Goal: Information Seeking & Learning: Check status

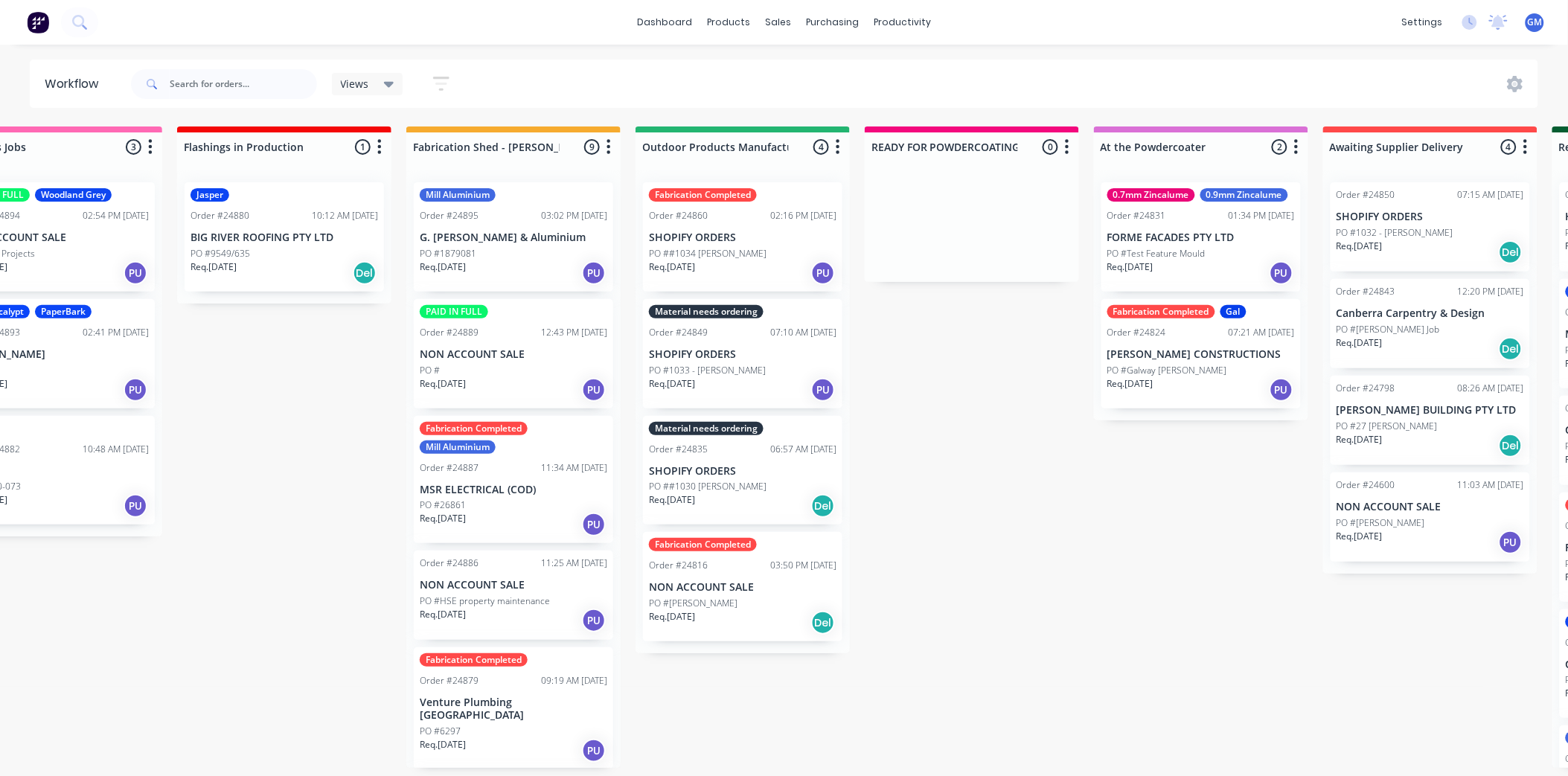
scroll to position [0, 84]
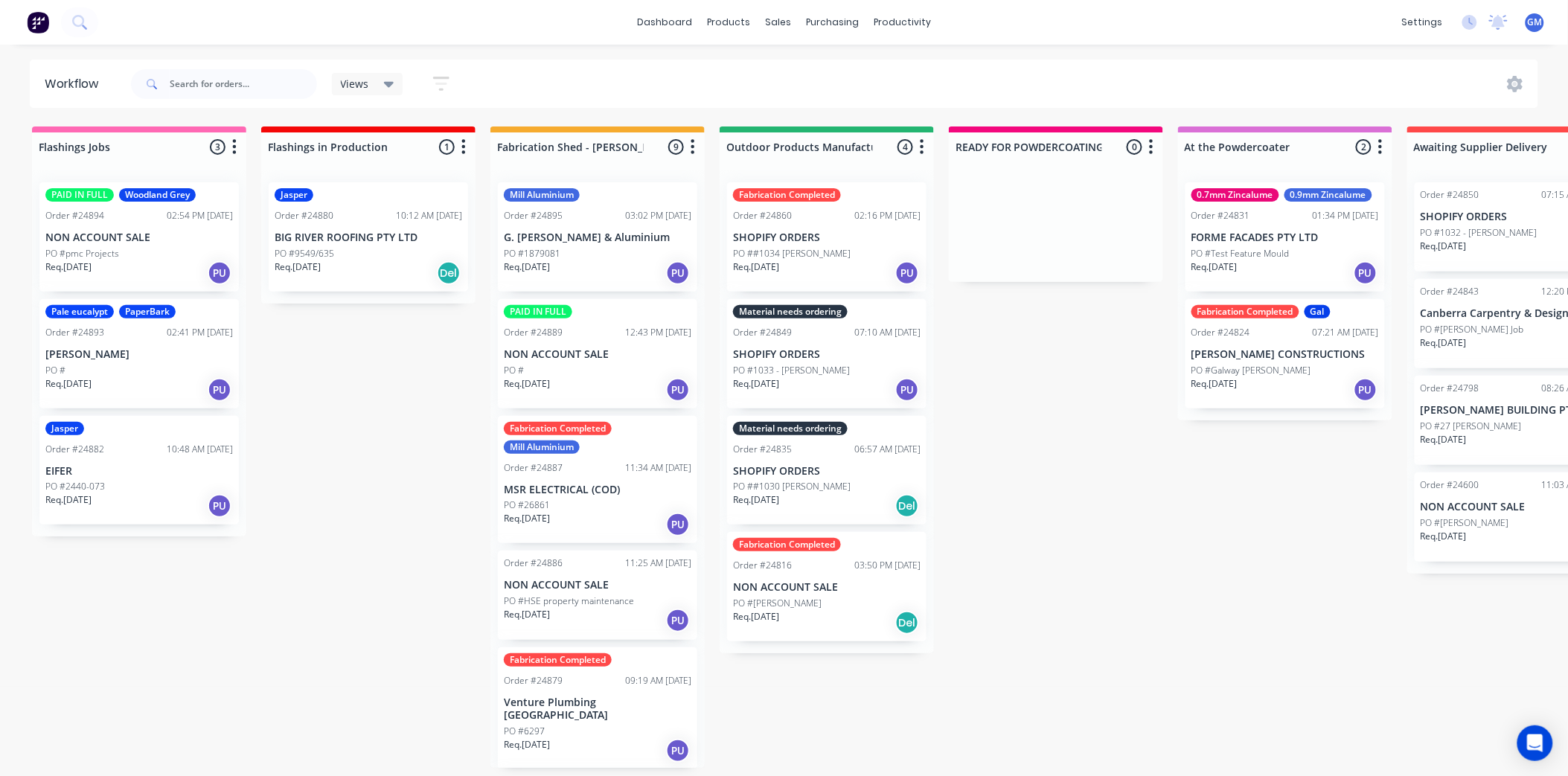
click at [577, 593] on div "Order #24886 11:25 AM [DATE] NON ACCOUNT SALE PO #HSE property maintenance Req.…" at bounding box center [597, 595] width 199 height 89
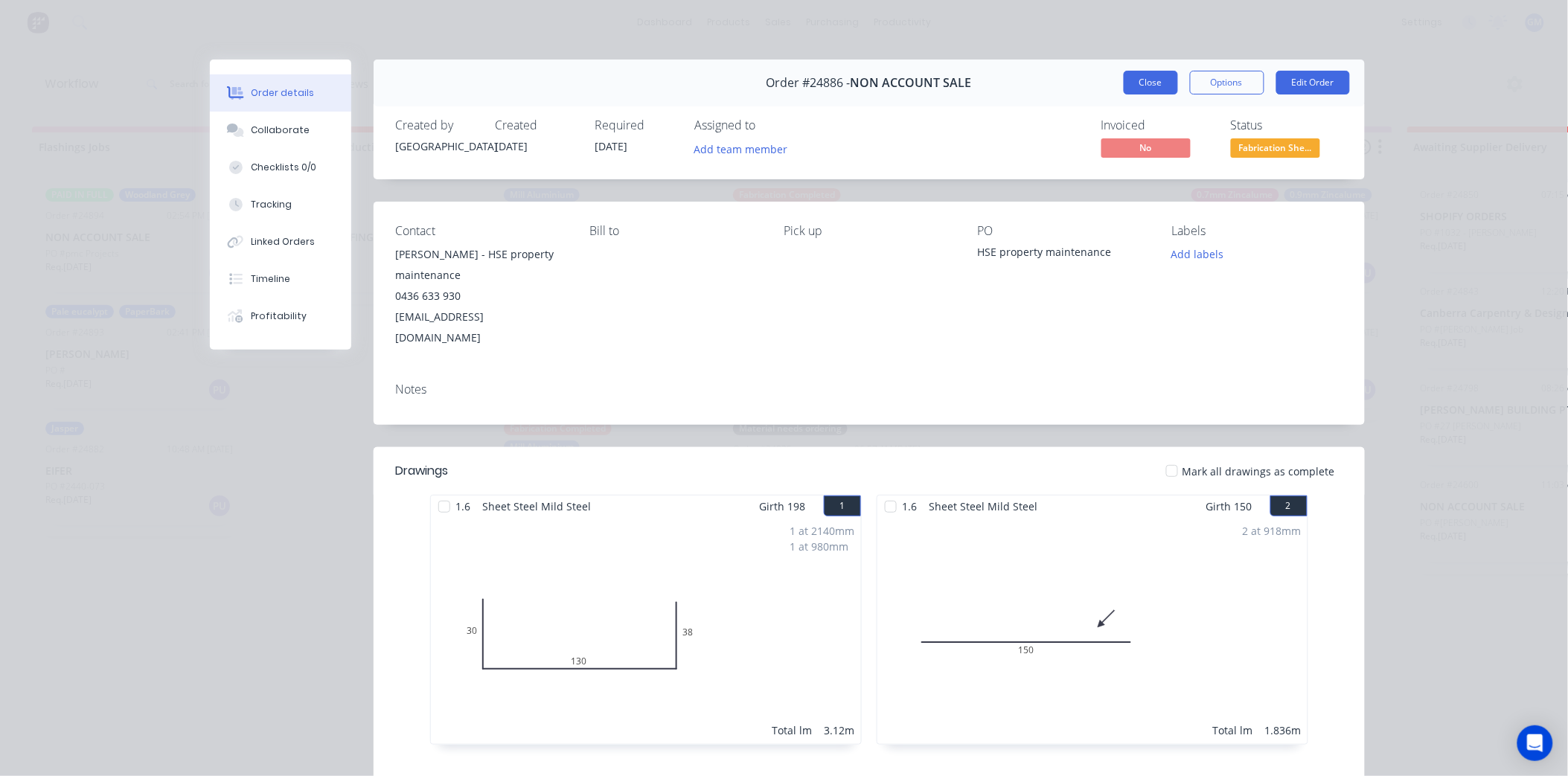
click at [1153, 86] on button "Close" at bounding box center [1150, 82] width 54 height 24
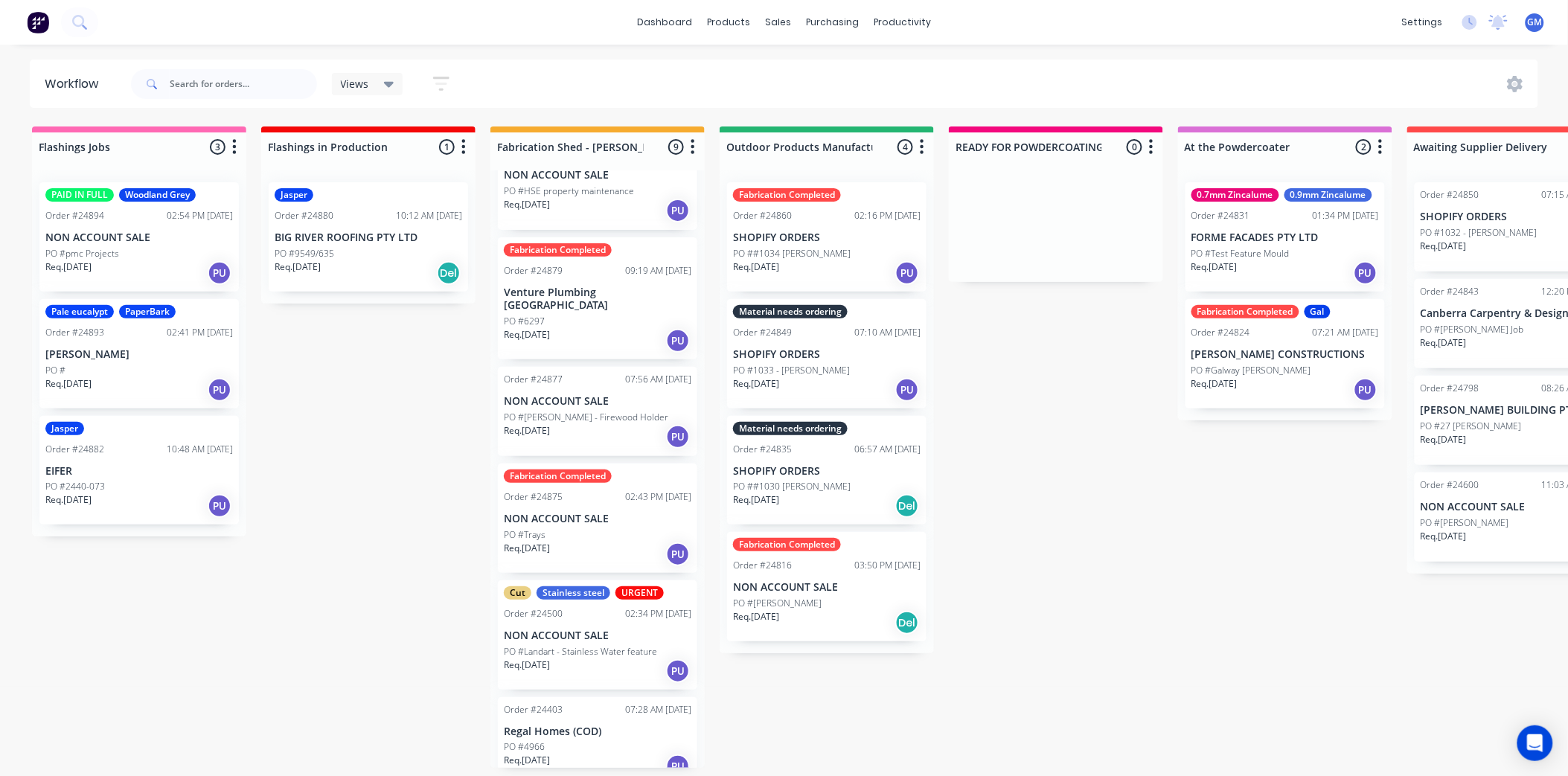
scroll to position [414, 0]
click at [612, 407] on p "PO #[PERSON_NAME] - Firewood Holder" at bounding box center [586, 414] width 165 height 14
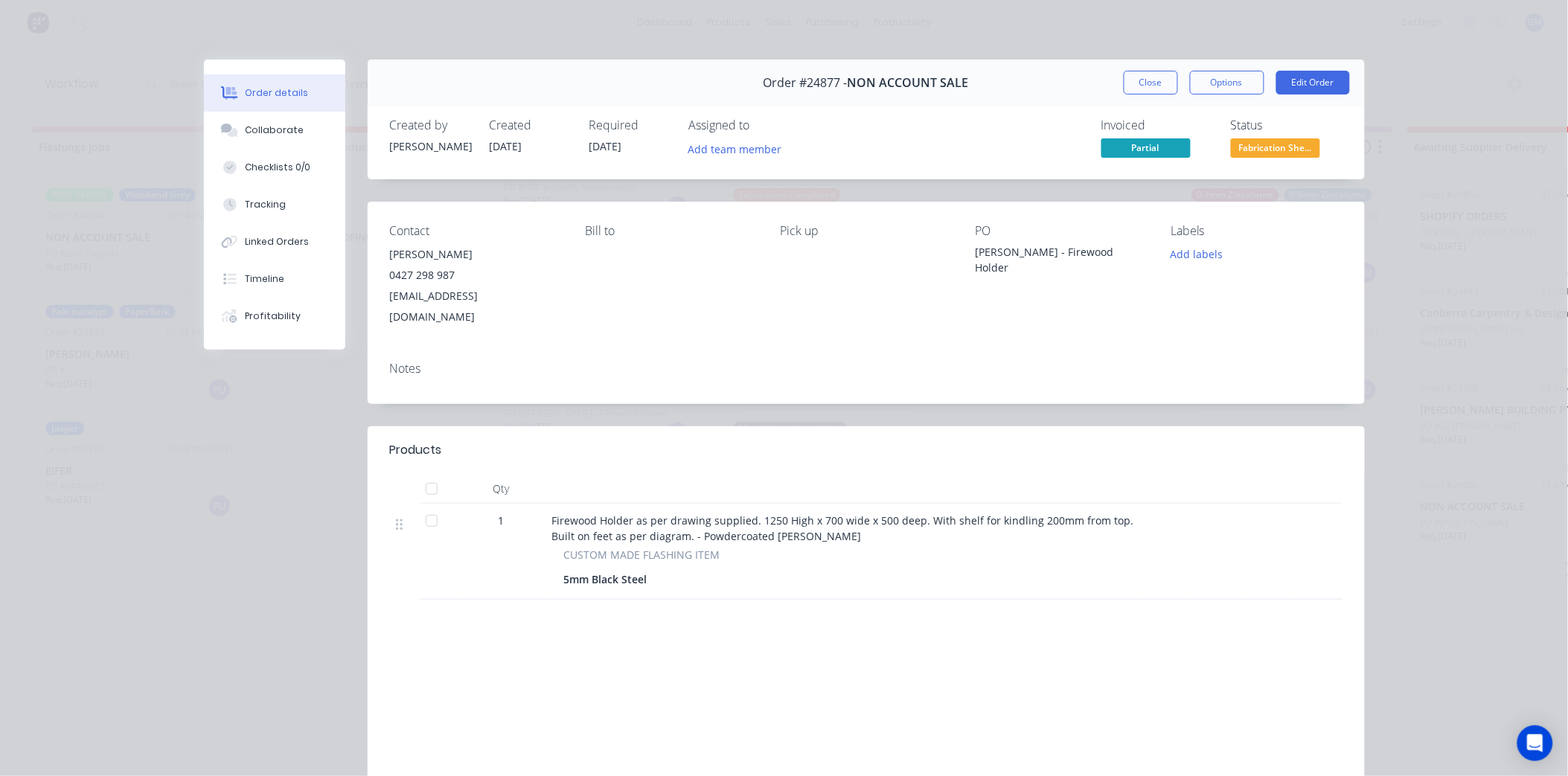
click at [235, 500] on div "Order #24877 - NON ACCOUNT SALE Close Options Edit Order Created by [PERSON_NAM…" at bounding box center [784, 462] width 1161 height 805
click at [213, 592] on div "Order #24877 - NON ACCOUNT SALE Close Options Edit Order Created by [PERSON_NAM…" at bounding box center [784, 462] width 1161 height 805
click at [263, 560] on div "Order #24877 - NON ACCOUNT SALE Close Options Edit Order Created by [PERSON_NAM…" at bounding box center [784, 462] width 1161 height 805
click at [291, 138] on button "Collaborate" at bounding box center [275, 130] width 141 height 37
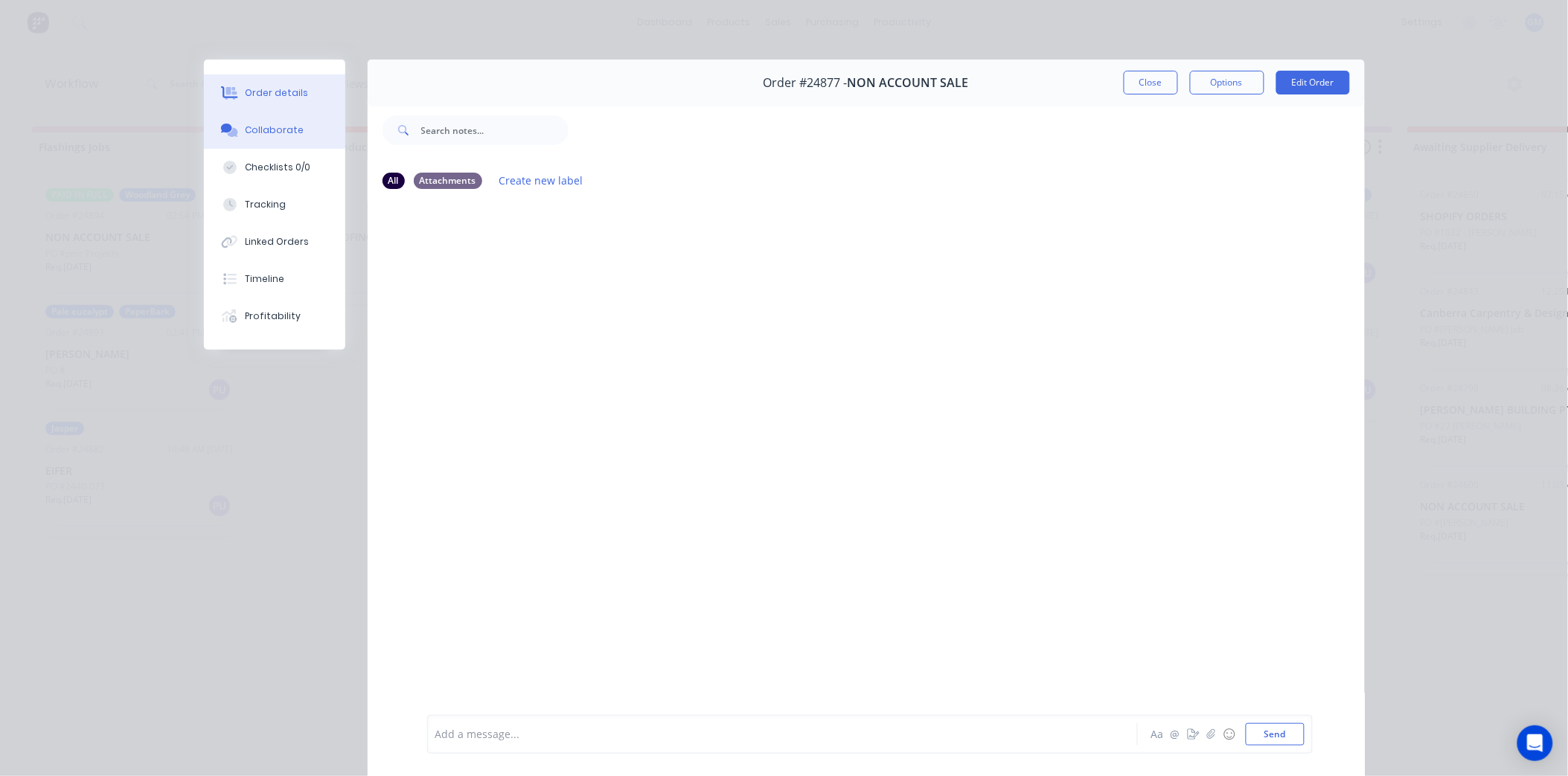
click at [287, 94] on div "Order details" at bounding box center [277, 93] width 63 height 14
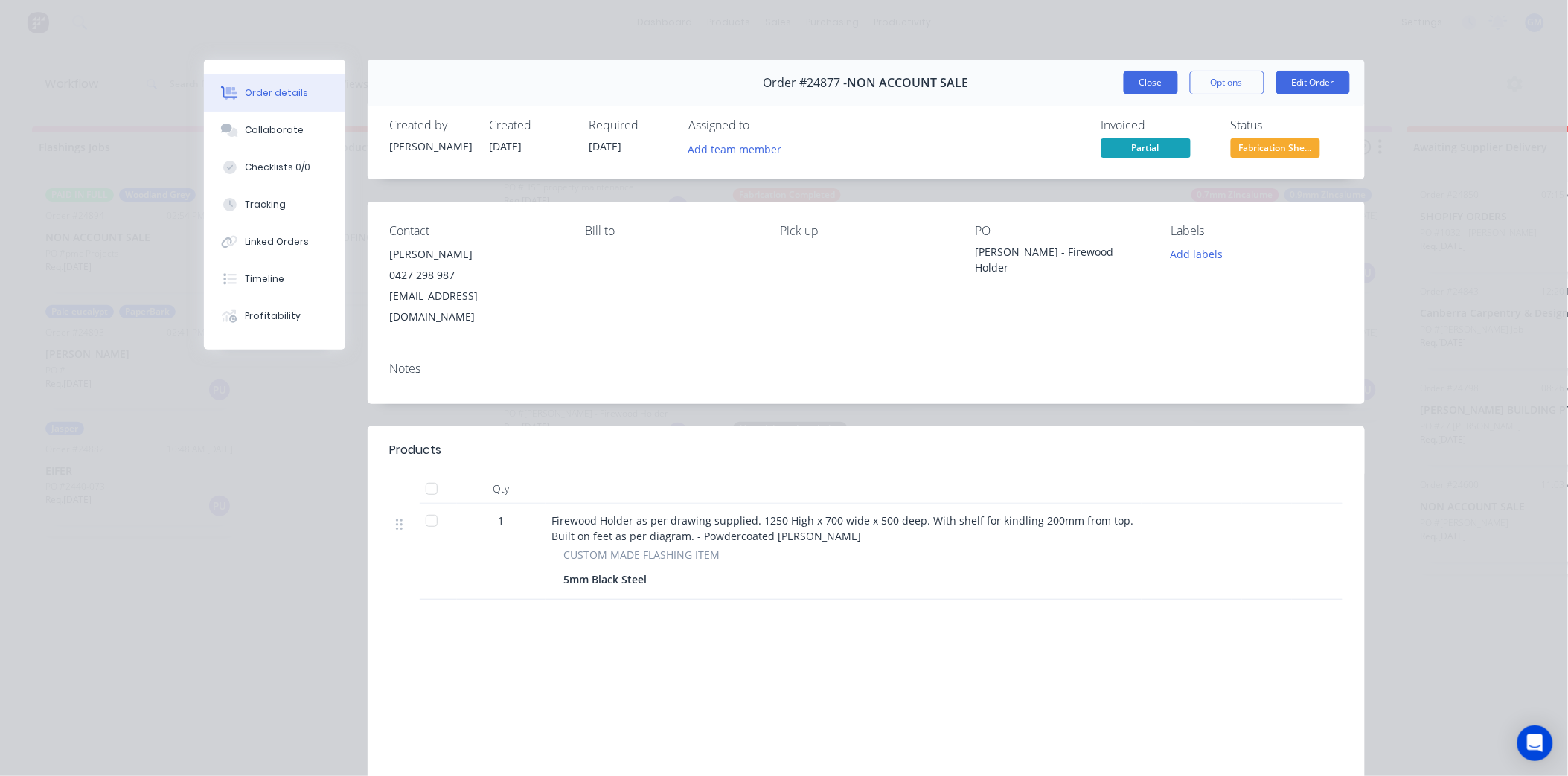
click at [1131, 78] on button "Close" at bounding box center [1150, 82] width 54 height 24
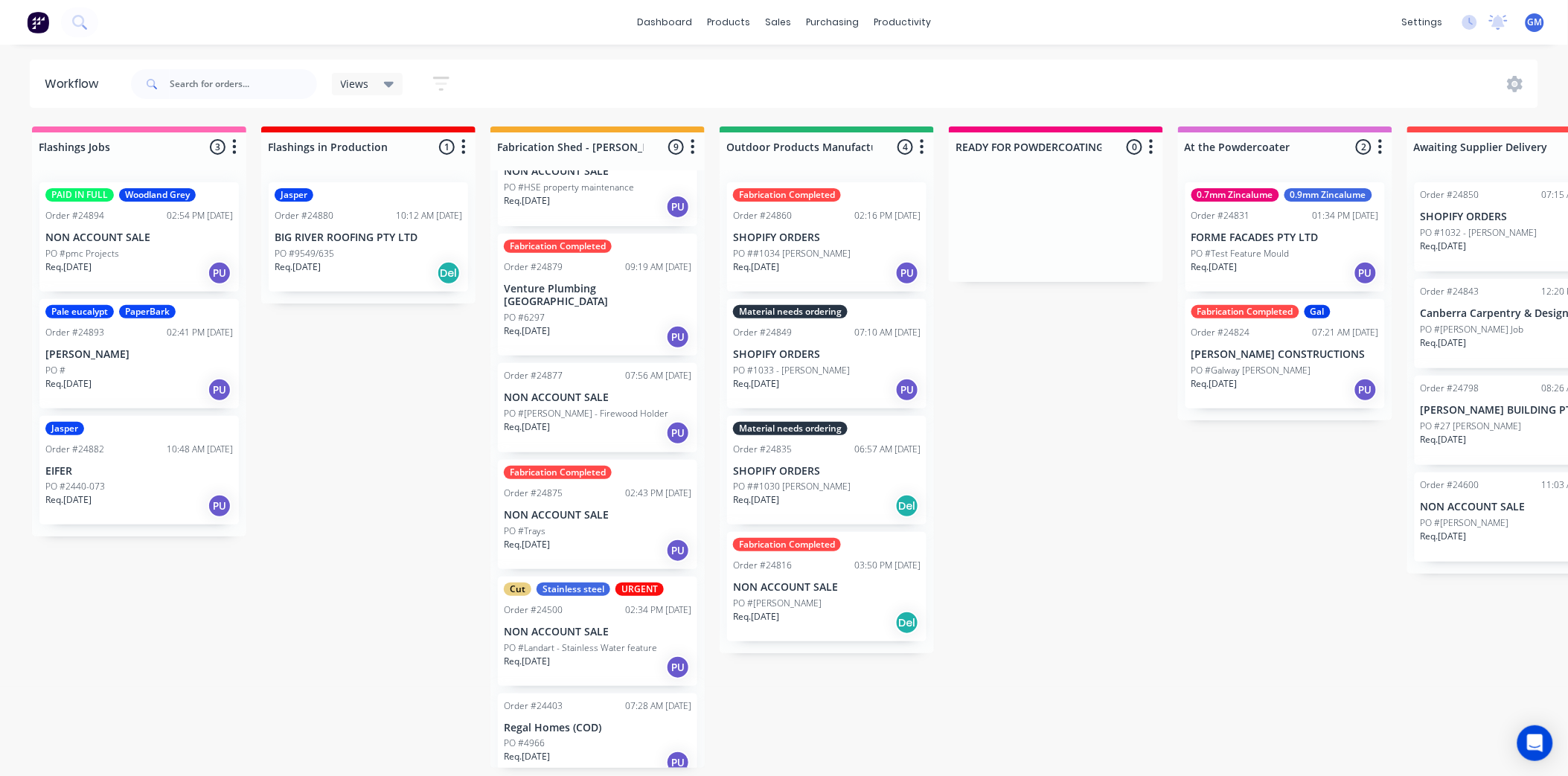
click at [862, 575] on div "Fabrication Completed Order #24816 03:50 PM [DATE] NON ACCOUNT SALE PO #[PERSON…" at bounding box center [826, 586] width 199 height 109
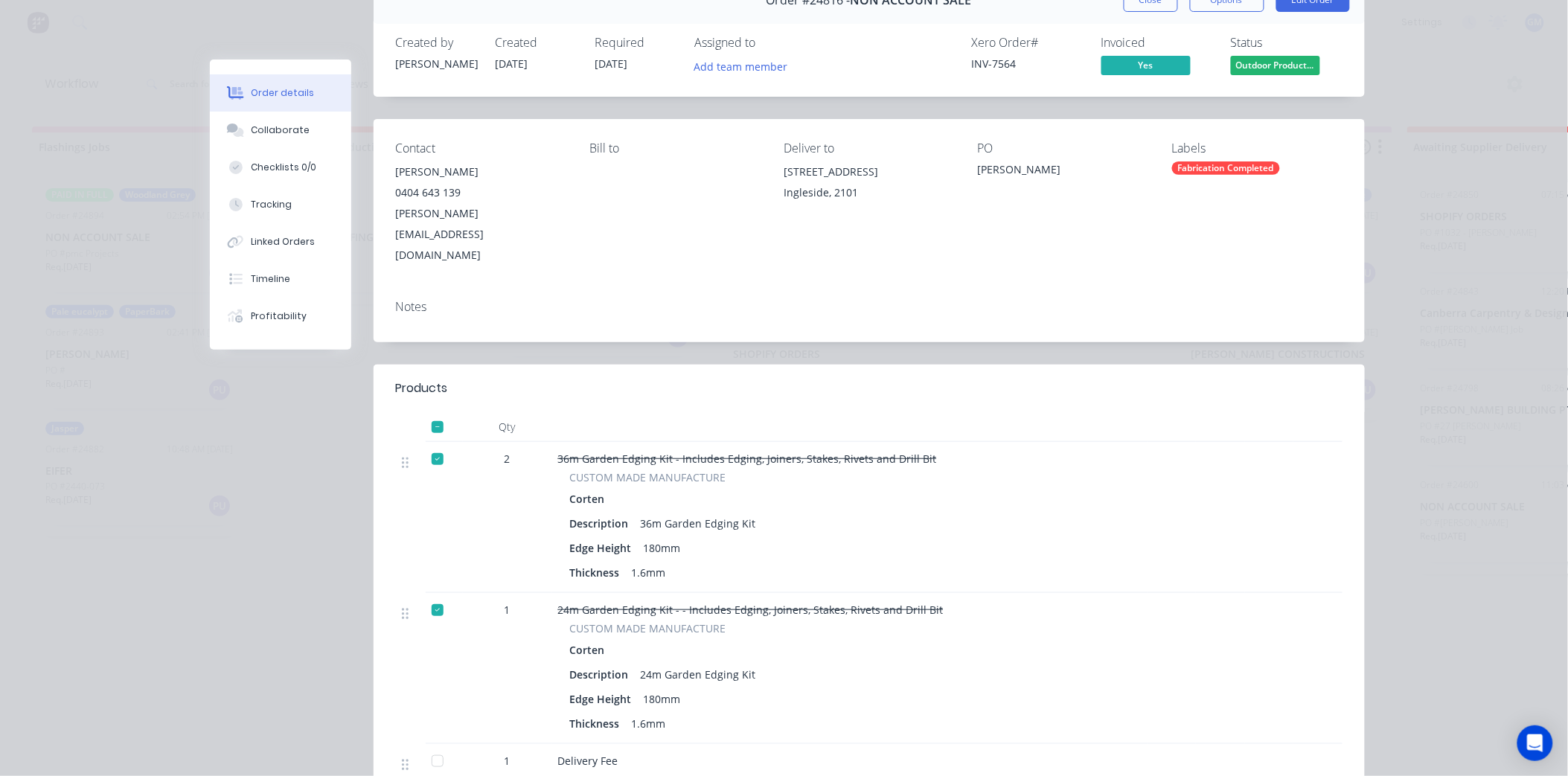
scroll to position [0, 0]
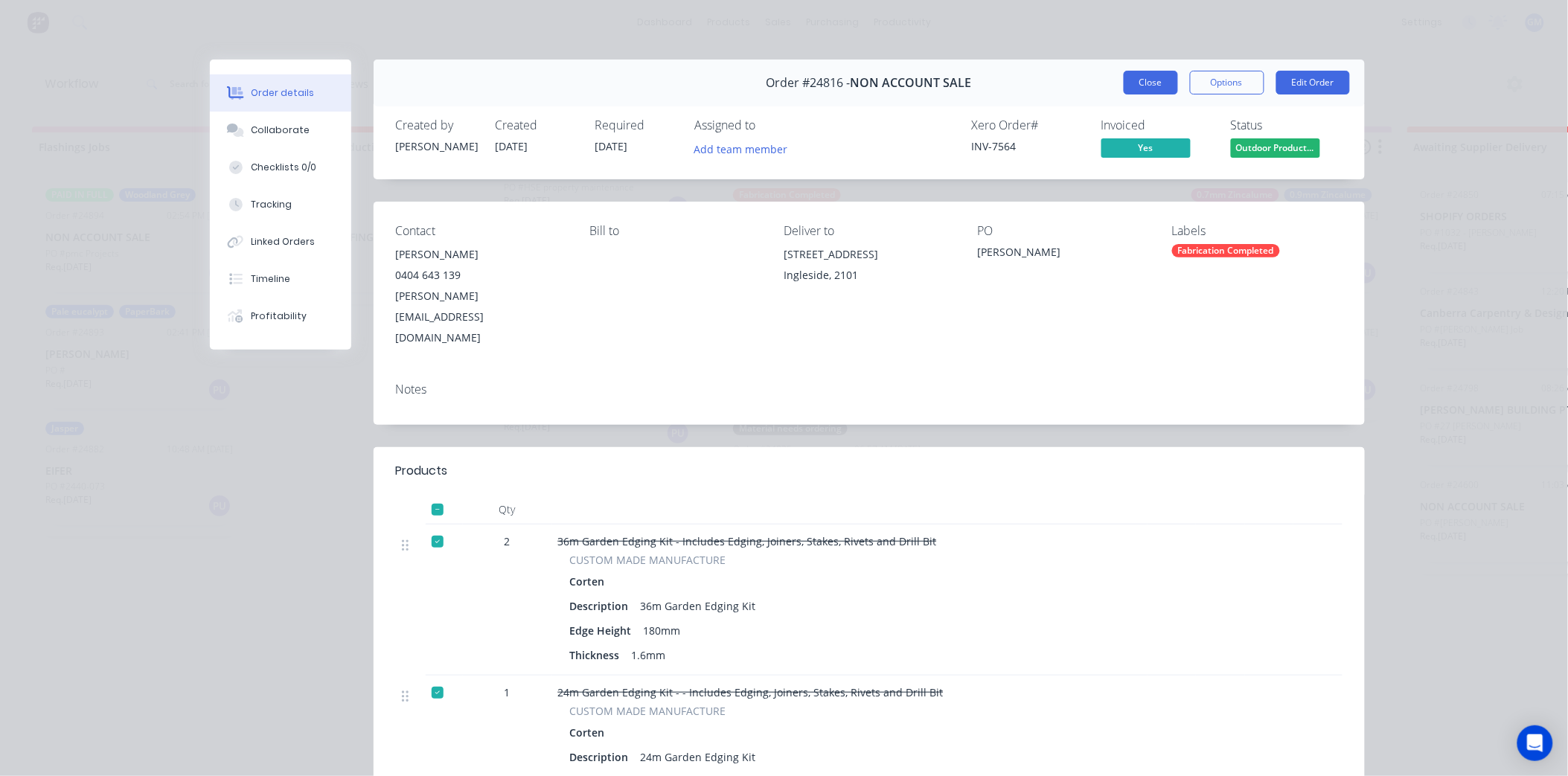
click at [1124, 78] on button "Close" at bounding box center [1150, 82] width 54 height 24
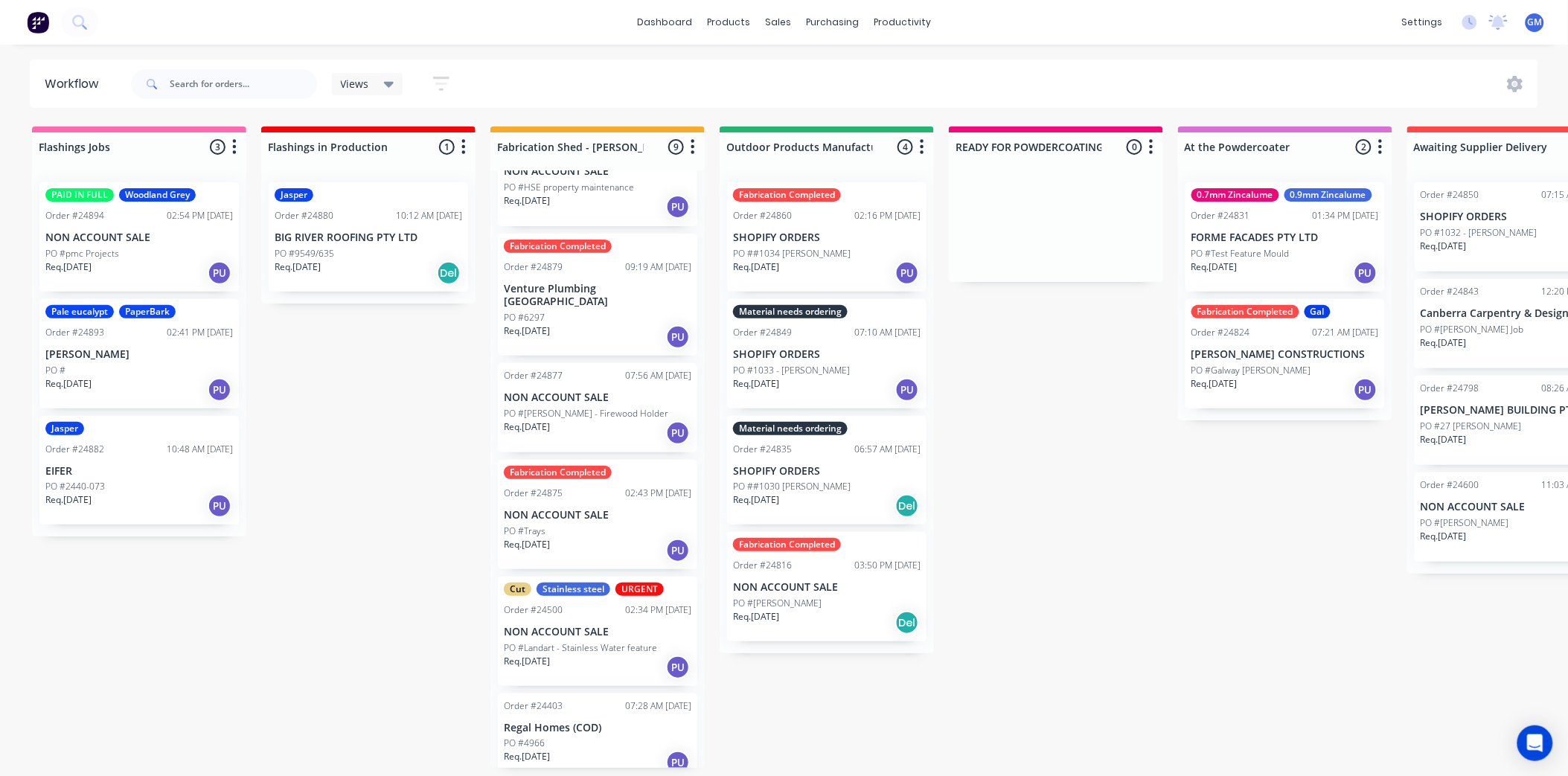
click at [841, 254] on p "PO ##1034 [PERSON_NAME]" at bounding box center [792, 254] width 118 height 14
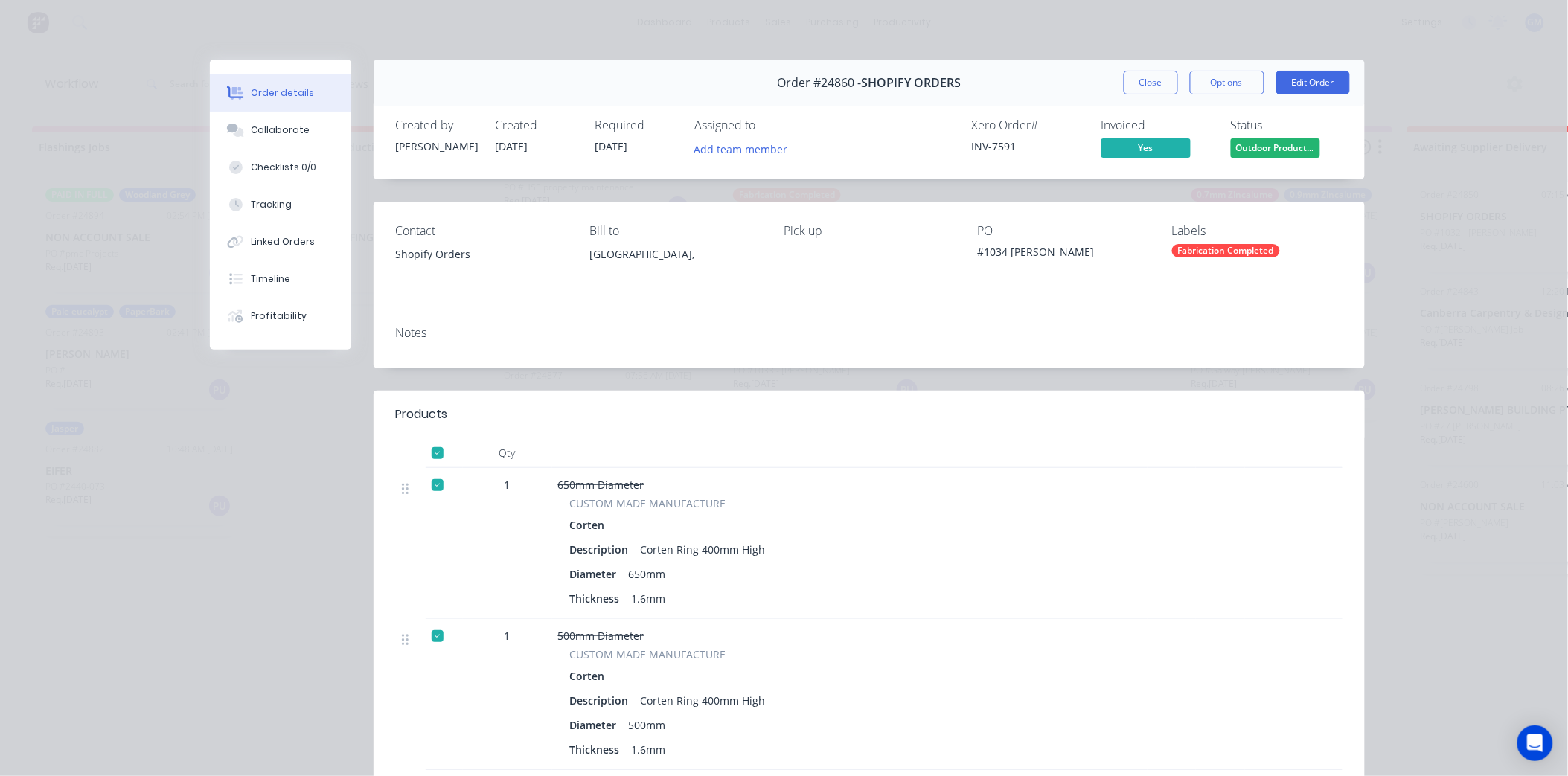
click at [1131, 84] on button "Close" at bounding box center [1150, 82] width 54 height 24
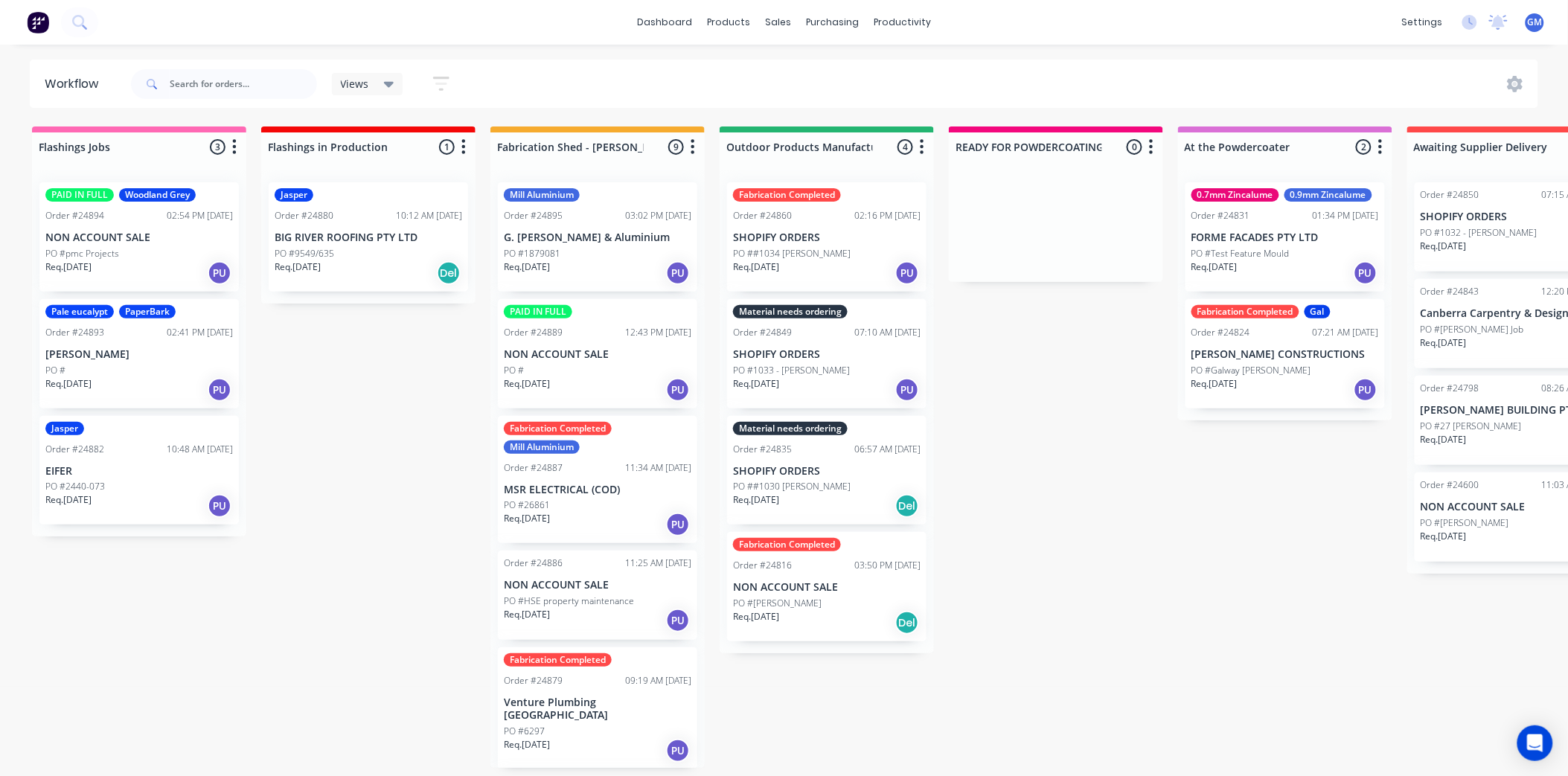
click at [123, 239] on p "NON ACCOUNT SALE" at bounding box center [138, 237] width 187 height 13
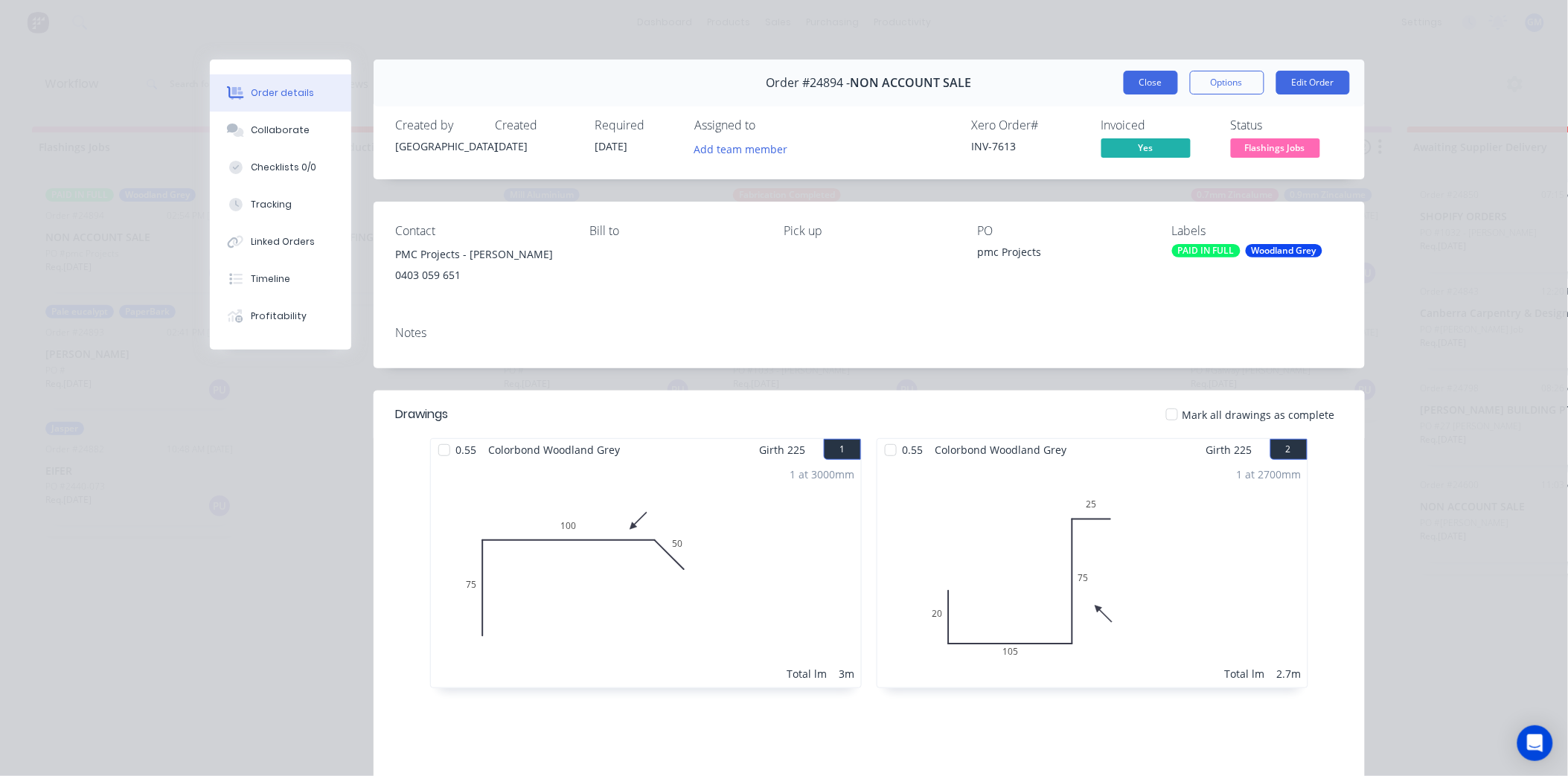
click at [1149, 86] on button "Close" at bounding box center [1150, 82] width 54 height 24
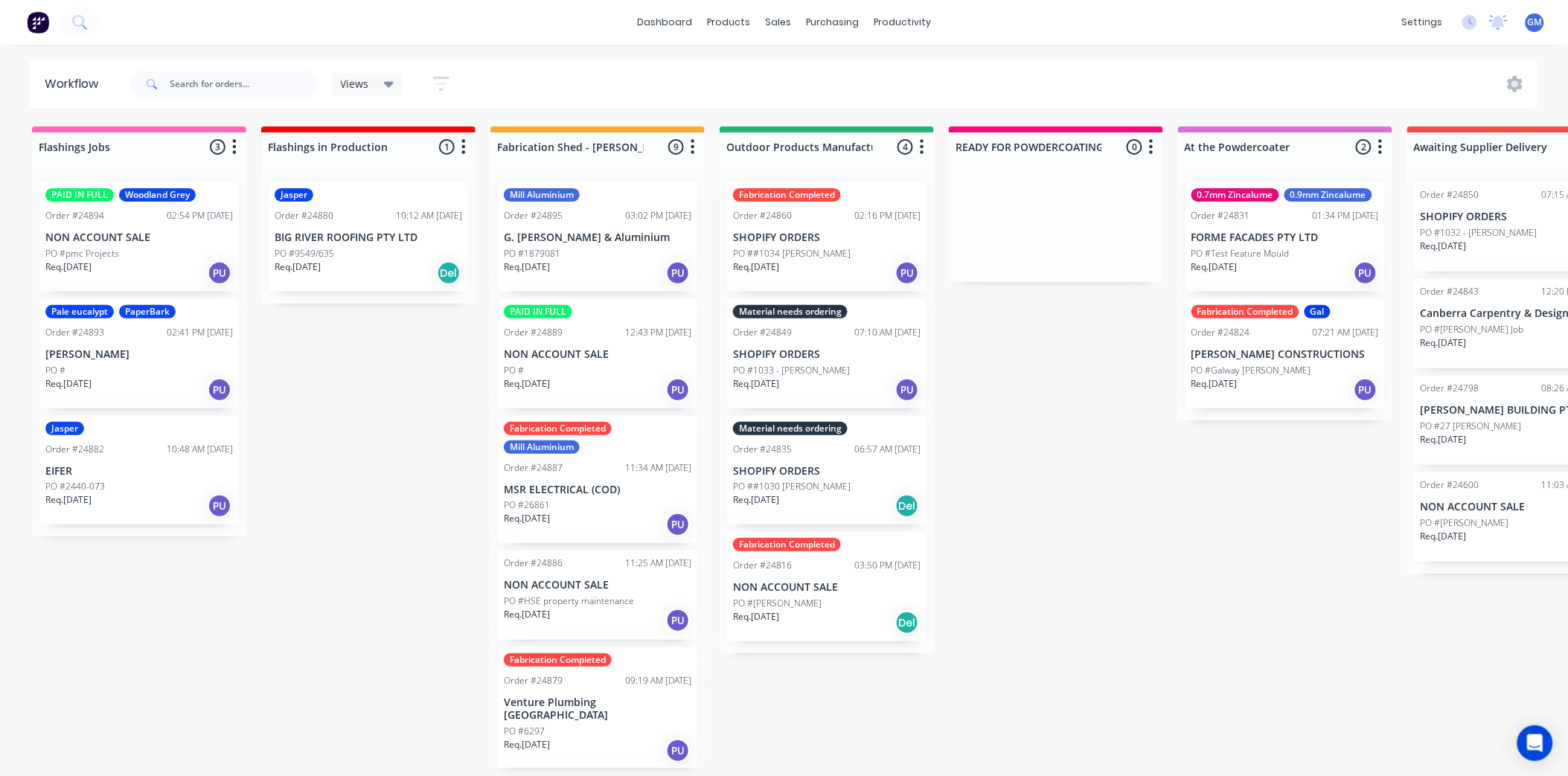
click at [167, 326] on div "02:41 PM [DATE]" at bounding box center [199, 333] width 66 height 14
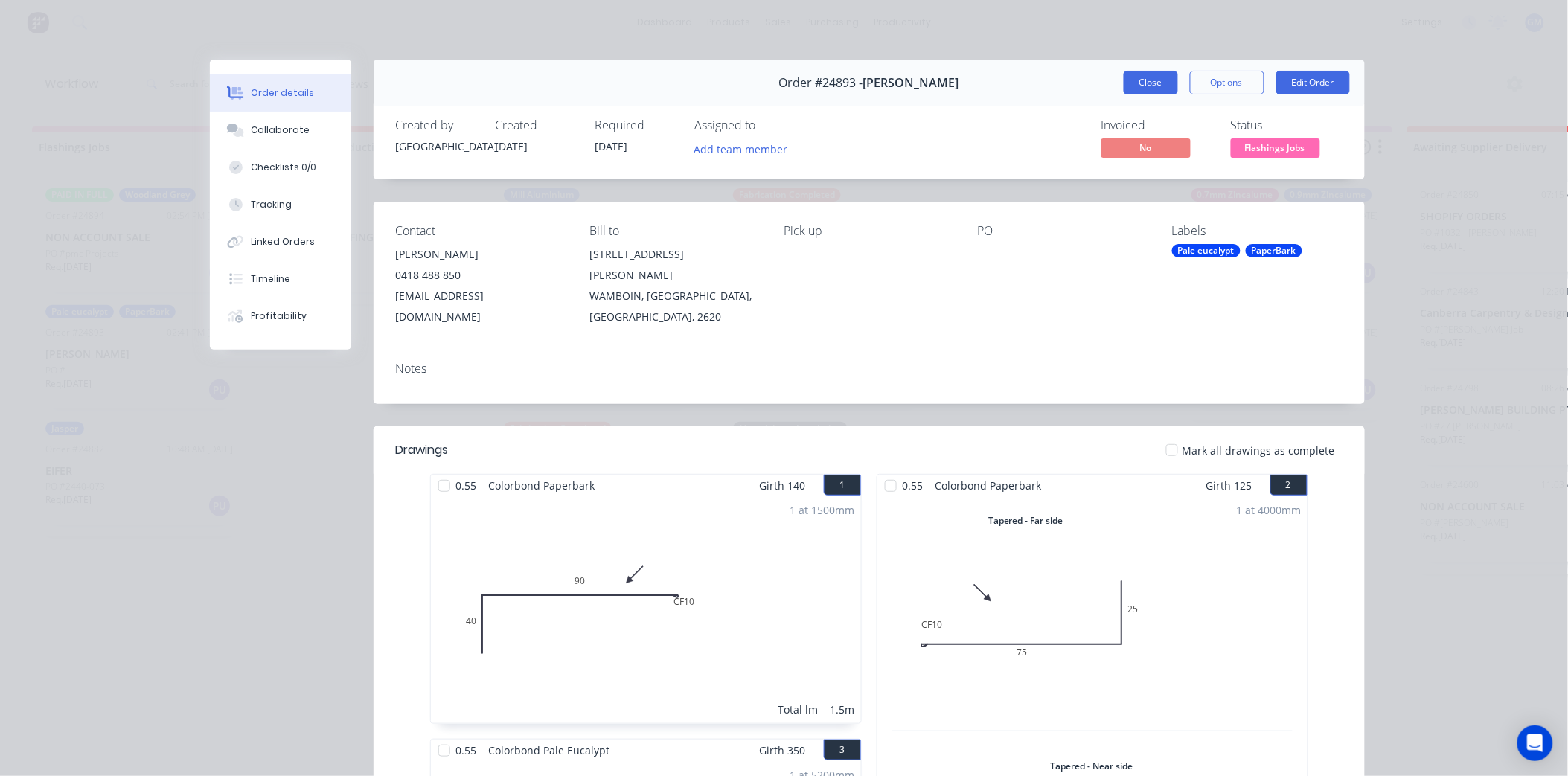
click at [1147, 87] on button "Close" at bounding box center [1150, 82] width 54 height 24
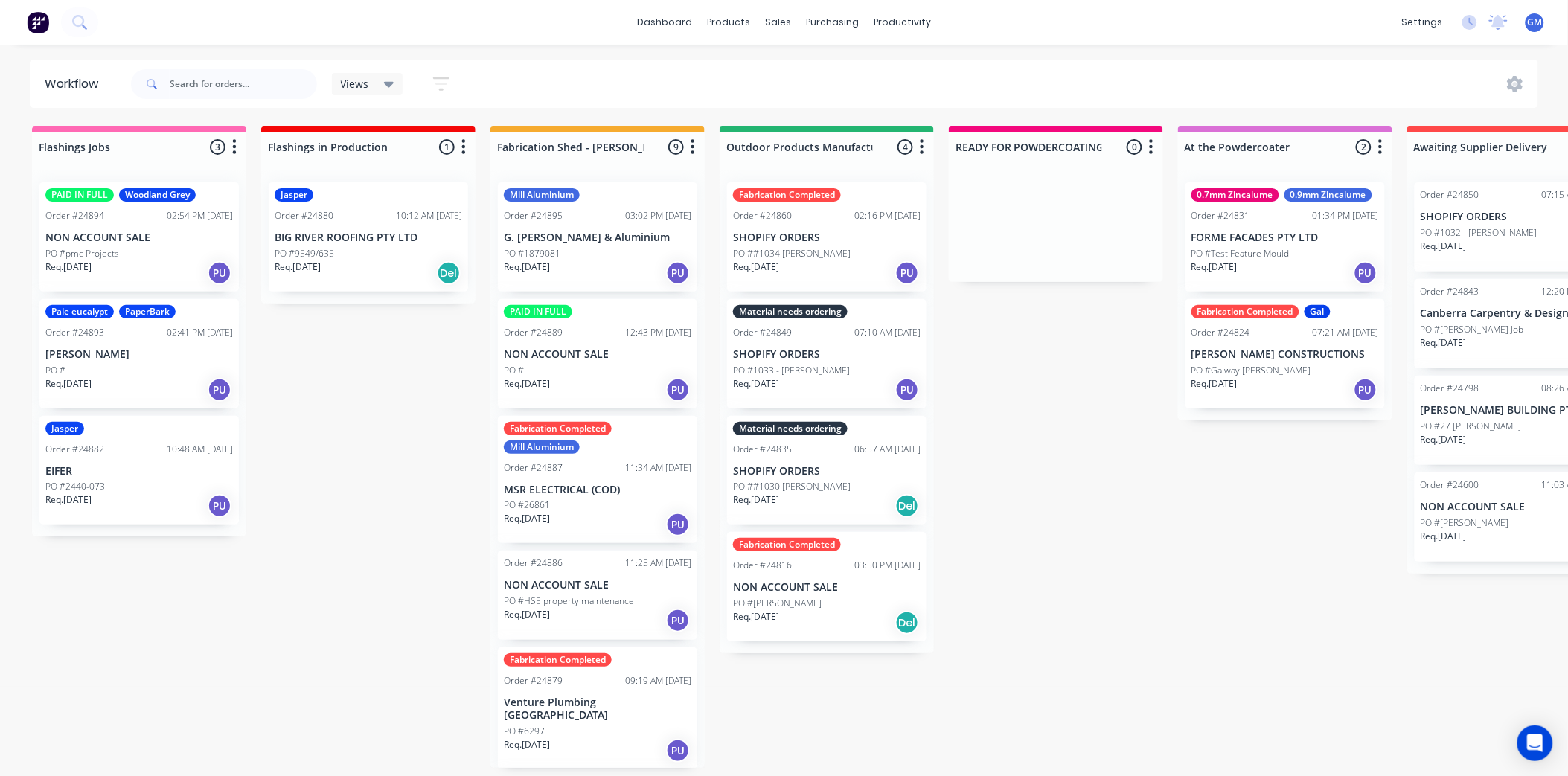
click at [587, 248] on div "PO #1879081" at bounding box center [597, 254] width 187 height 14
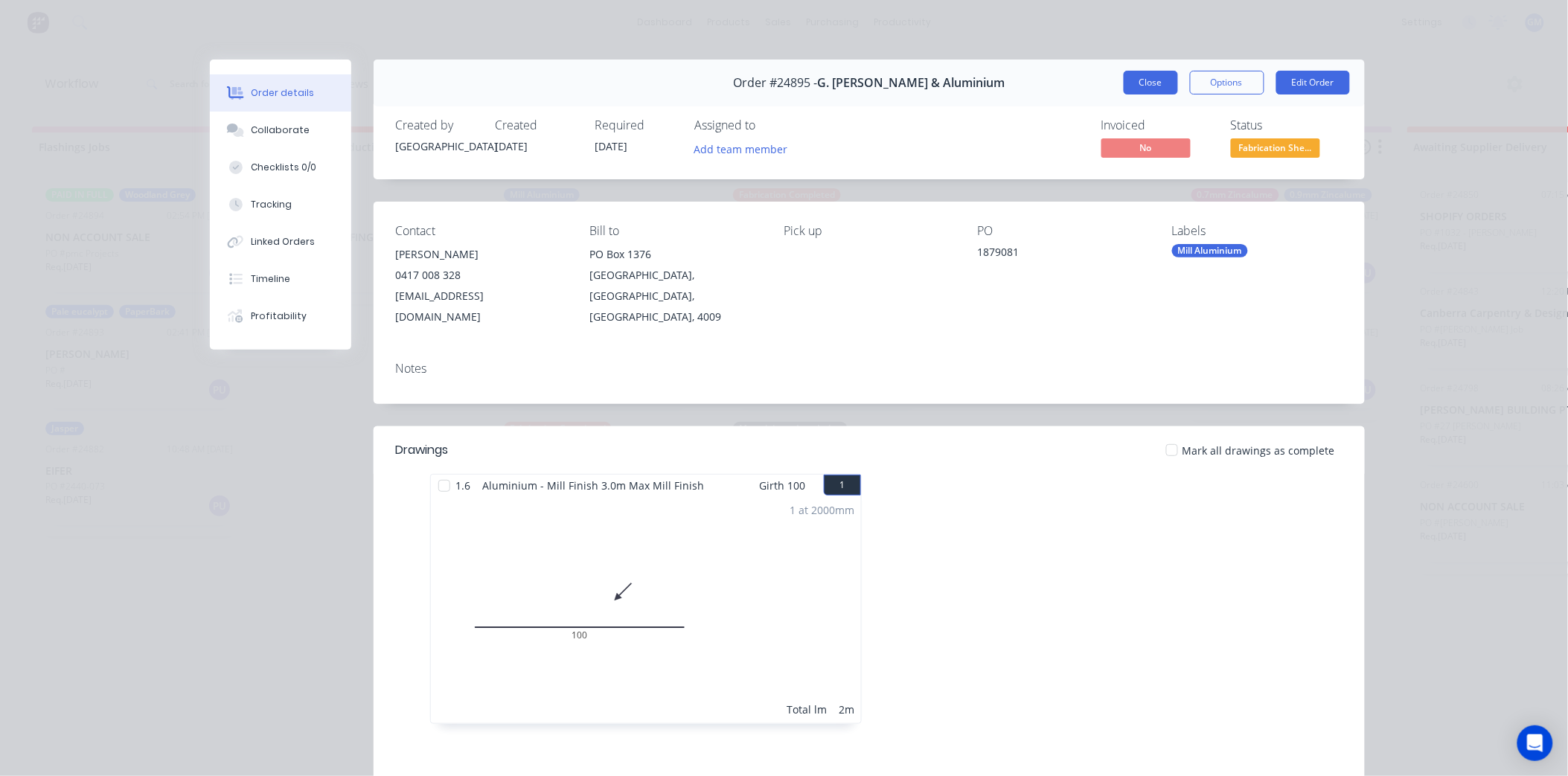
click at [1152, 86] on button "Close" at bounding box center [1150, 82] width 54 height 24
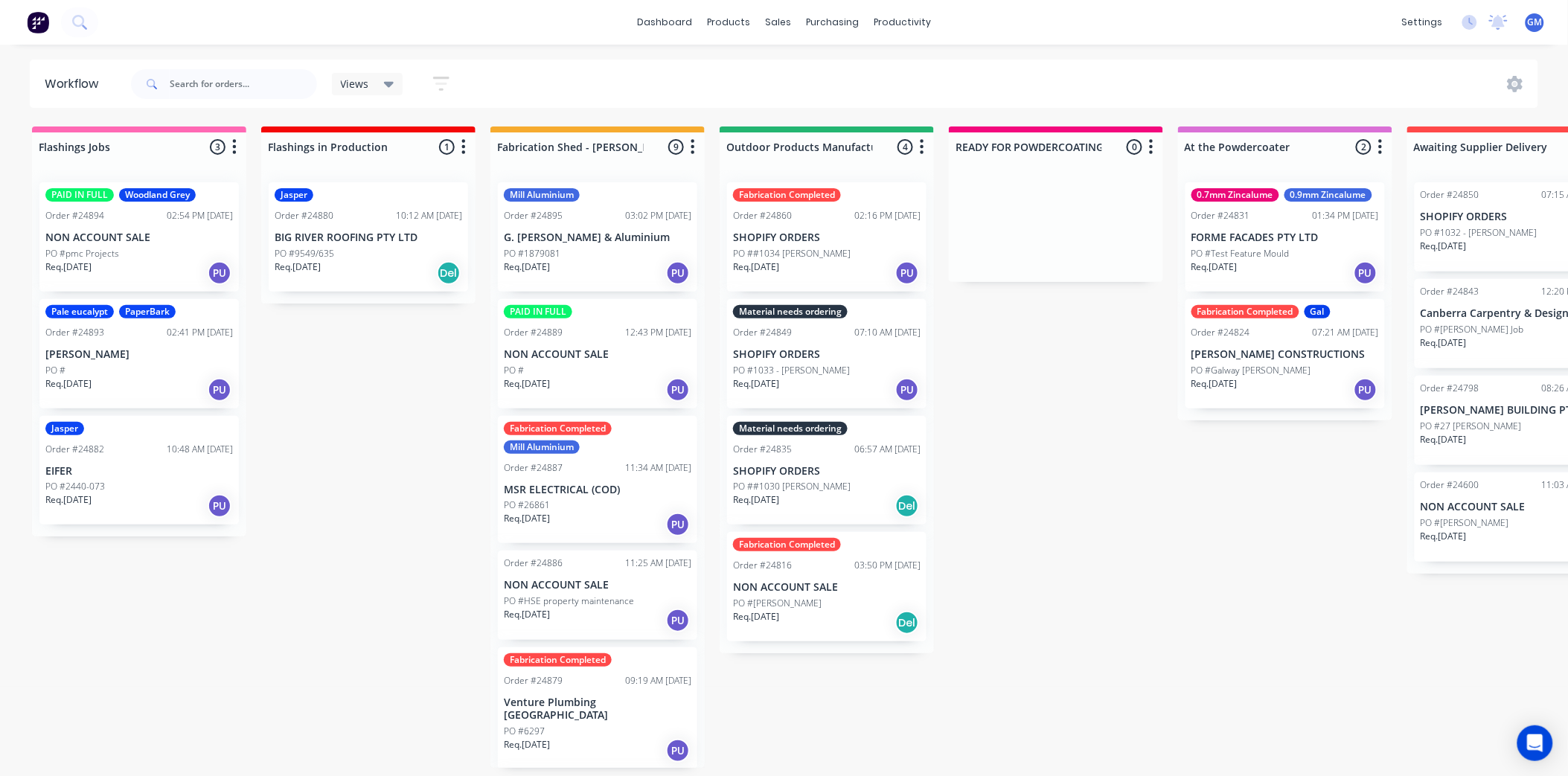
click at [625, 345] on div "PAID IN FULL Order #24889 12:43 PM [DATE] NON ACCOUNT SALE PO # Req. [DATE] PU" at bounding box center [597, 353] width 199 height 109
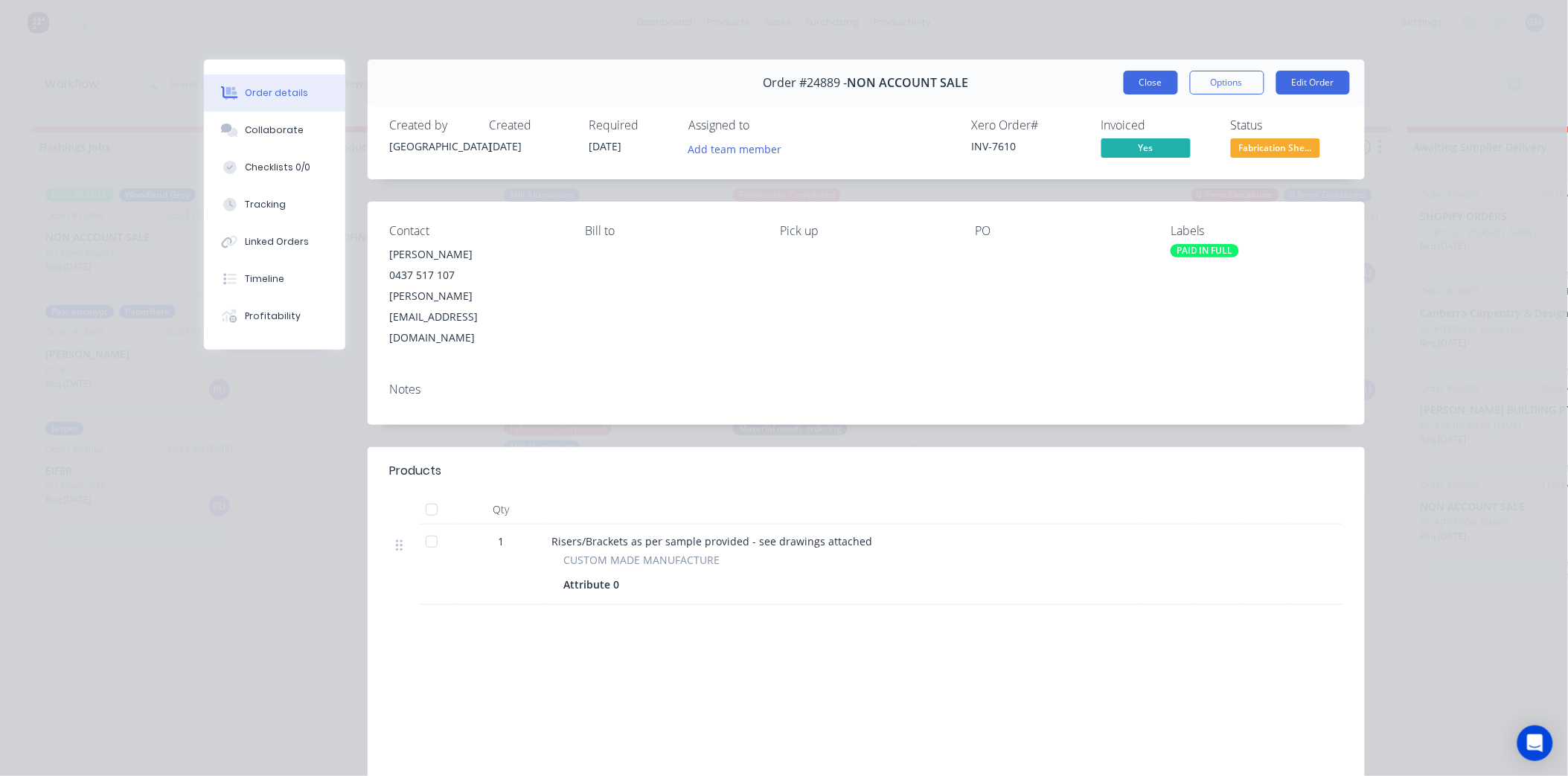
click at [1138, 76] on button "Close" at bounding box center [1150, 82] width 54 height 24
